Goal: Communication & Community: Answer question/provide support

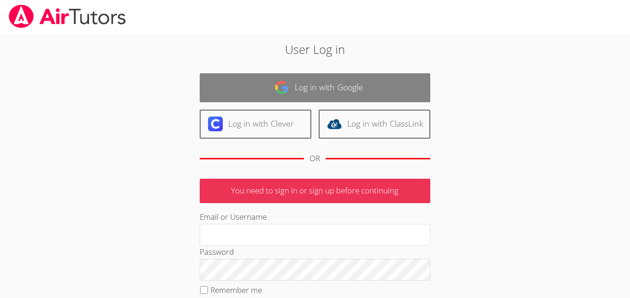
click at [387, 80] on link "Log in with Google" at bounding box center [315, 87] width 231 height 29
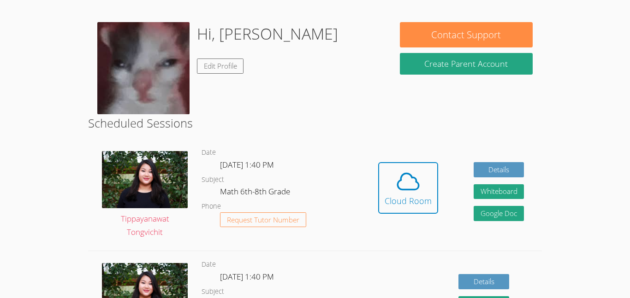
scroll to position [127, 0]
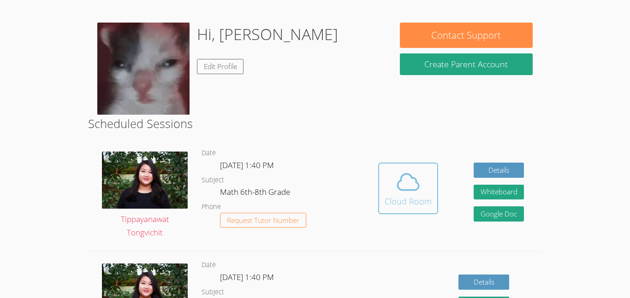
click at [396, 186] on icon at bounding box center [408, 182] width 26 height 26
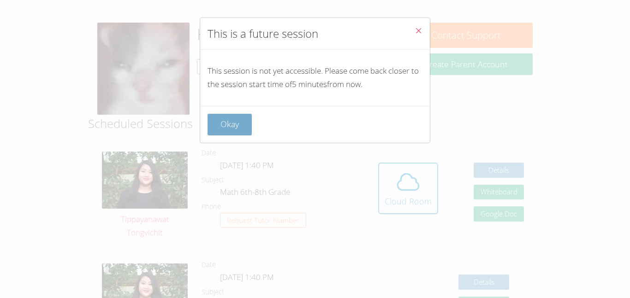
click at [223, 117] on button "Okay" at bounding box center [229, 125] width 44 height 22
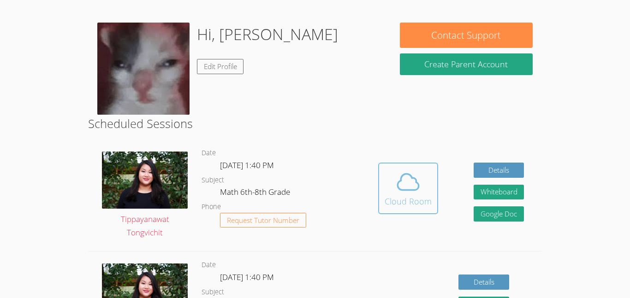
click at [426, 191] on span at bounding box center [408, 182] width 47 height 26
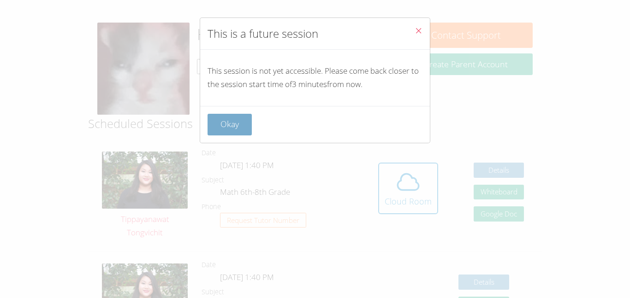
click at [227, 121] on button "Okay" at bounding box center [229, 125] width 44 height 22
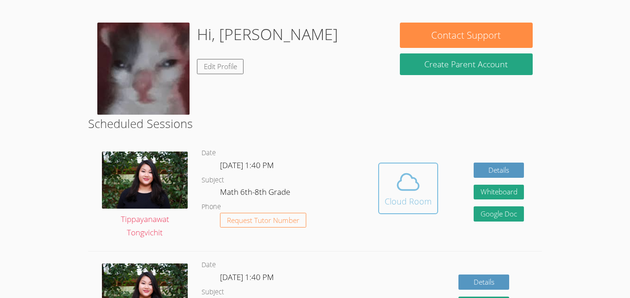
click at [388, 201] on div "Cloud Room" at bounding box center [408, 201] width 47 height 13
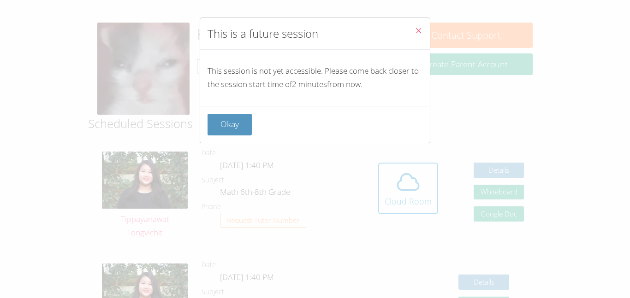
click at [228, 143] on div "This is a future session This session is not yet accessible. Please come back c…" at bounding box center [315, 149] width 630 height 298
click at [222, 135] on button "Okay" at bounding box center [229, 125] width 44 height 22
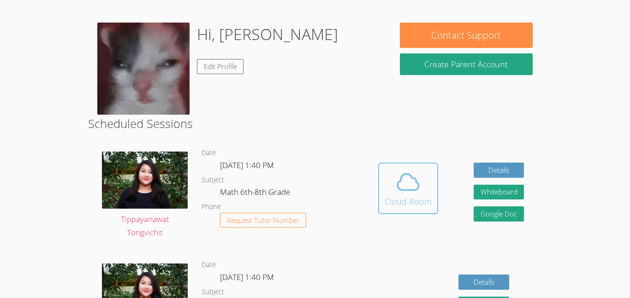
click at [391, 209] on button "Cloud Room" at bounding box center [408, 189] width 60 height 52
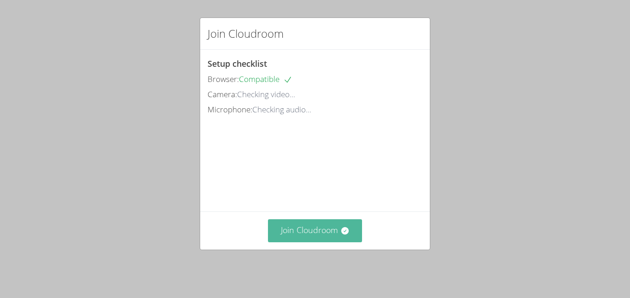
click at [343, 233] on icon at bounding box center [344, 230] width 7 height 7
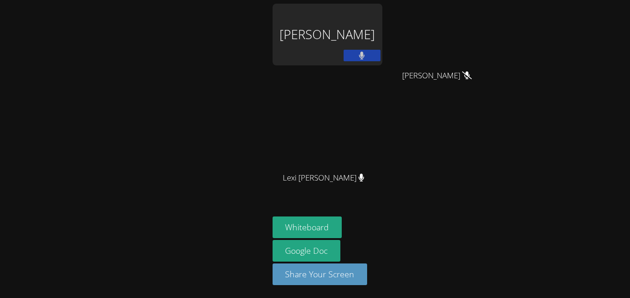
click at [303, 56] on div "Carlie Powell" at bounding box center [327, 35] width 110 height 62
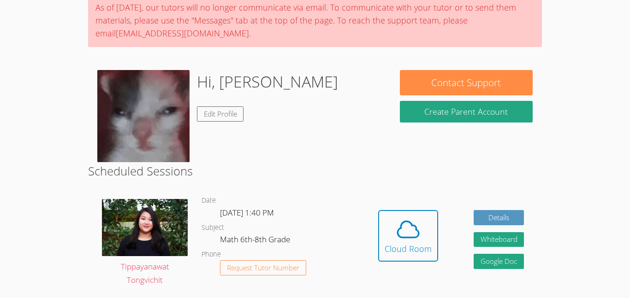
scroll to position [50, 0]
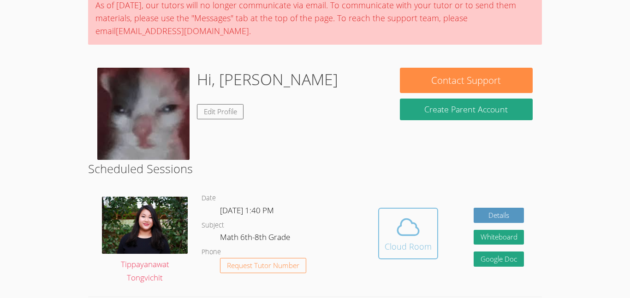
click at [416, 234] on icon at bounding box center [408, 227] width 26 height 26
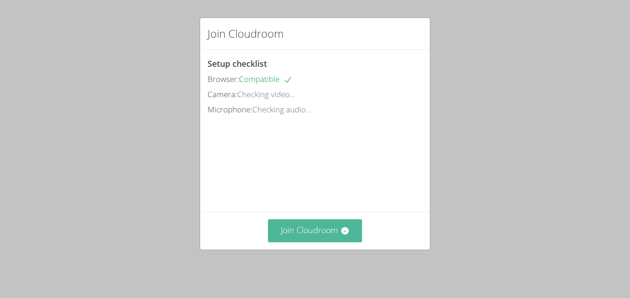
click at [312, 232] on button "Join Cloudroom" at bounding box center [315, 230] width 95 height 23
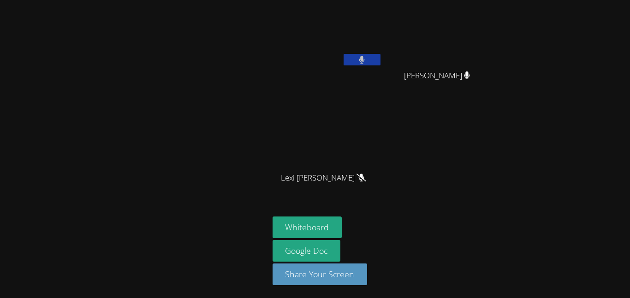
click at [363, 61] on icon at bounding box center [362, 60] width 6 height 8
click at [364, 62] on icon at bounding box center [362, 60] width 10 height 8
click at [364, 62] on icon at bounding box center [362, 60] width 6 height 8
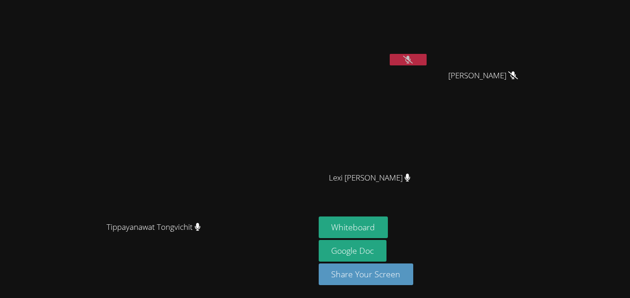
click at [413, 63] on icon at bounding box center [408, 60] width 10 height 8
click at [411, 63] on icon at bounding box center [408, 60] width 6 height 8
click at [426, 60] on button at bounding box center [408, 60] width 37 height 12
click at [426, 61] on button at bounding box center [408, 60] width 37 height 12
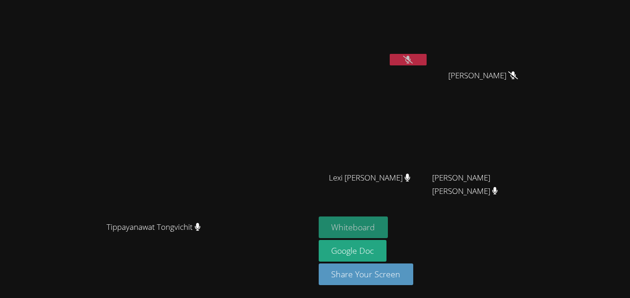
click at [388, 221] on button "Whiteboard" at bounding box center [354, 228] width 70 height 22
